Goal: Transaction & Acquisition: Purchase product/service

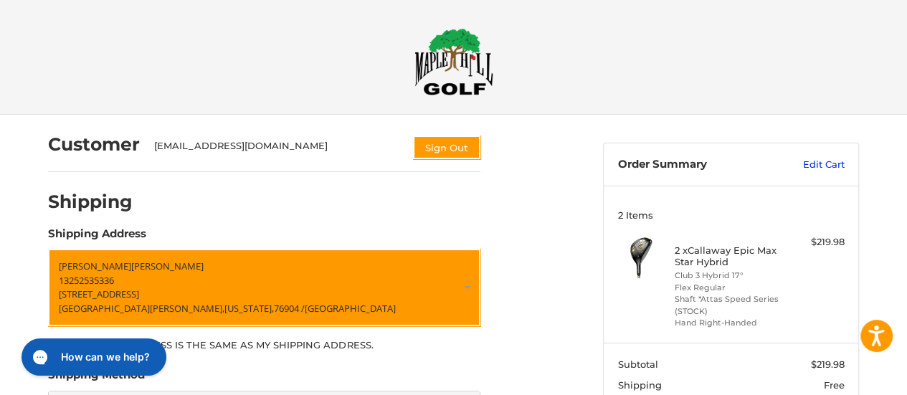
click at [805, 161] on link "Edit Cart" at bounding box center [808, 165] width 72 height 14
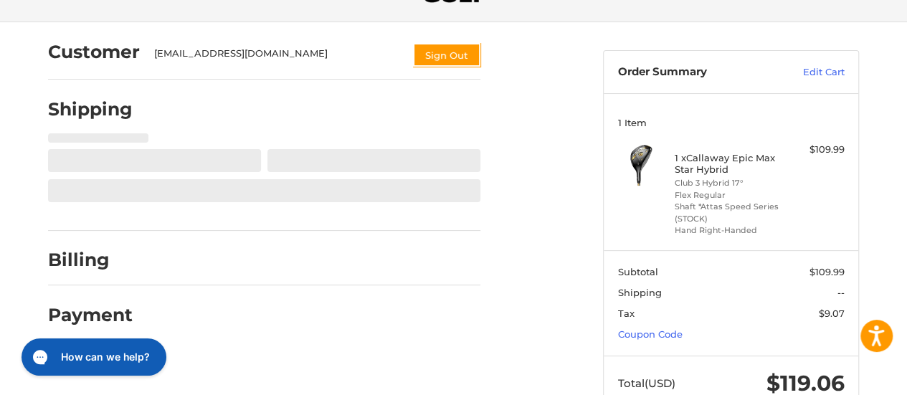
scroll to position [93, 0]
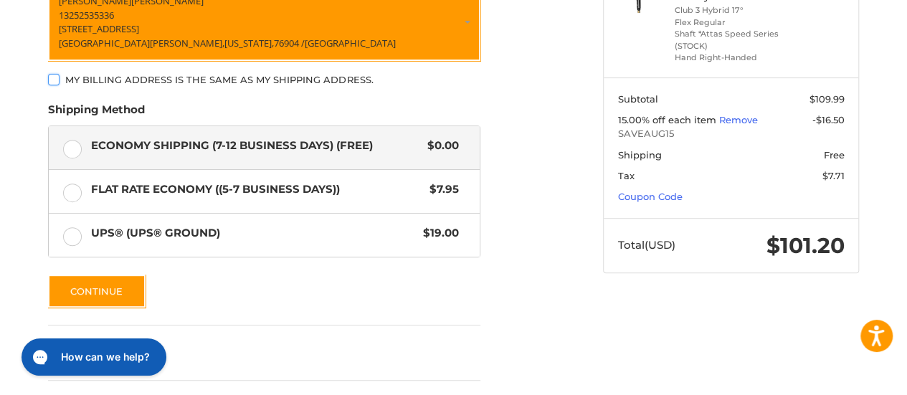
scroll to position [320, 0]
